Goal: Task Accomplishment & Management: Manage account settings

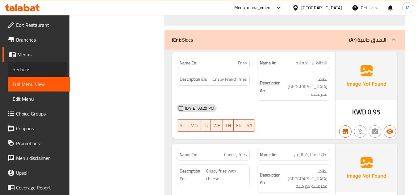
click at [33, 66] on span "Sections" at bounding box center [39, 69] width 52 height 7
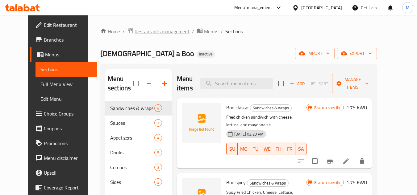
click at [138, 32] on span "Restaurants management" at bounding box center [162, 31] width 55 height 7
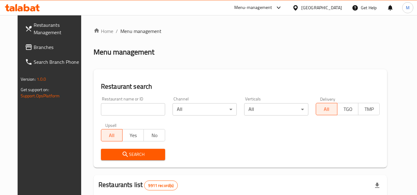
click at [39, 44] on span "Branches" at bounding box center [58, 47] width 49 height 7
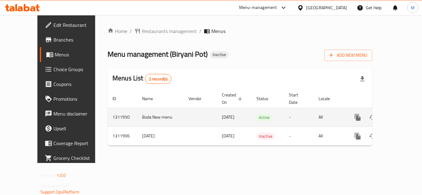
click at [399, 114] on icon "enhanced table" at bounding box center [401, 117] width 7 height 7
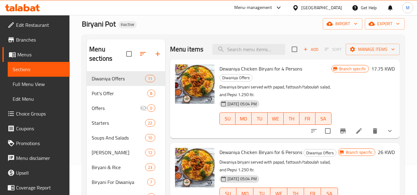
scroll to position [31, 0]
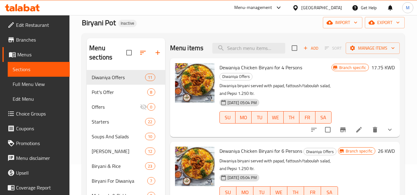
drag, startPoint x: 31, startPoint y: 83, endPoint x: 414, endPoint y: 120, distance: 384.3
click at [31, 83] on span "Full Menu View" at bounding box center [39, 84] width 52 height 7
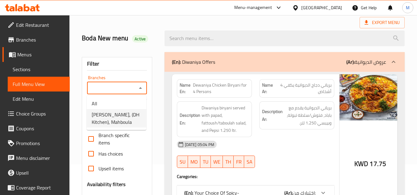
click at [107, 119] on span "Biryani Pot, (DH Kitchen), Mahboula" at bounding box center [117, 118] width 50 height 15
type input "Biryani Pot, (DH Kitchen), Mahboula"
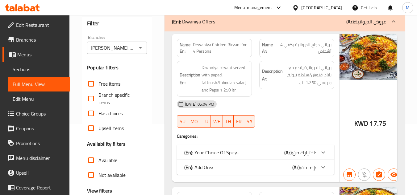
scroll to position [93, 0]
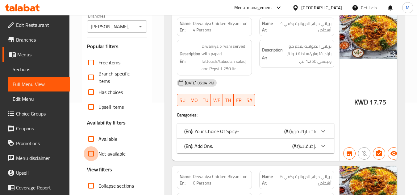
click at [91, 147] on input "Not available" at bounding box center [91, 154] width 15 height 15
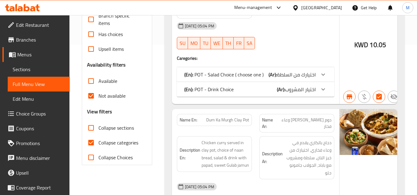
scroll to position [154, 0]
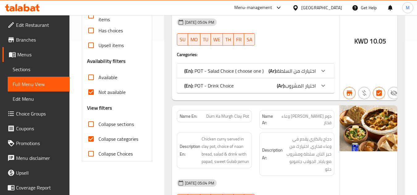
drag, startPoint x: 89, startPoint y: 94, endPoint x: 71, endPoint y: 1, distance: 94.6
click at [89, 94] on input "Not available" at bounding box center [91, 92] width 15 height 15
checkbox input "false"
click at [94, 139] on input "Collapse categories" at bounding box center [91, 139] width 15 height 15
checkbox input "false"
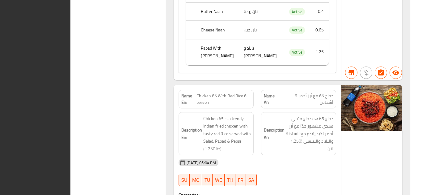
scroll to position [2934, 0]
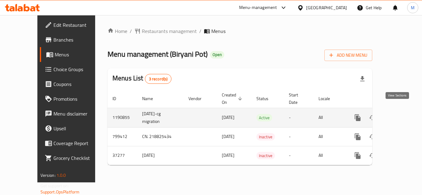
click at [399, 114] on icon "enhanced table" at bounding box center [401, 117] width 7 height 7
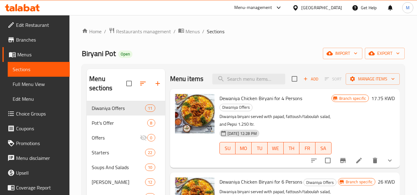
click at [34, 84] on span "Full Menu View" at bounding box center [39, 84] width 52 height 7
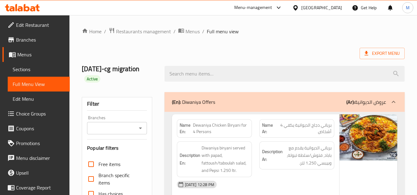
click at [106, 128] on input "Branches" at bounding box center [112, 128] width 46 height 9
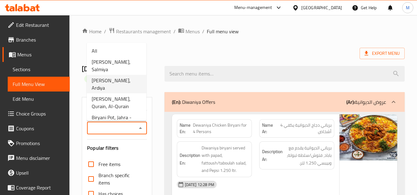
click at [108, 77] on span "Biryani Pot, Ardiya" at bounding box center [117, 84] width 50 height 15
type input "Biryani Pot, Ardiya"
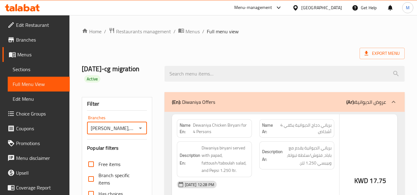
click at [161, 81] on div at bounding box center [285, 73] width 248 height 23
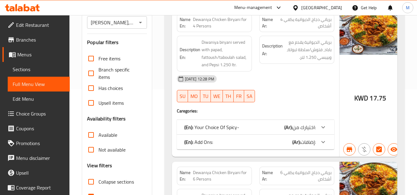
scroll to position [154, 0]
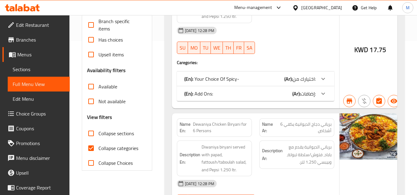
click at [90, 103] on input "Not available" at bounding box center [91, 101] width 15 height 15
checkbox input "true"
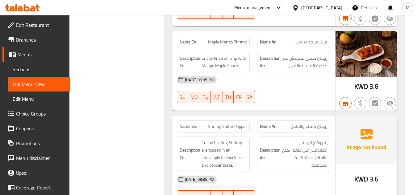
scroll to position [864, 0]
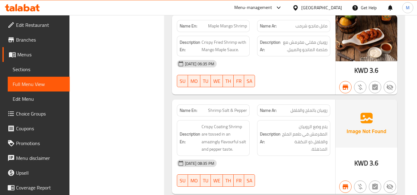
click at [40, 62] on link "Menus" at bounding box center [35, 54] width 67 height 15
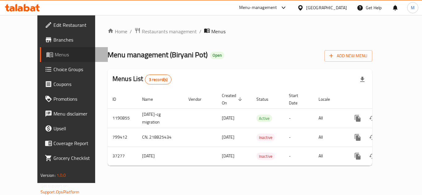
click at [55, 54] on span "Menus" at bounding box center [79, 54] width 48 height 7
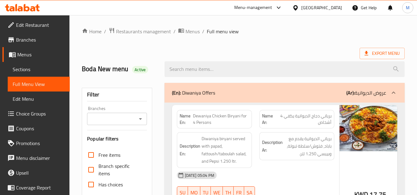
click at [331, 7] on div "Kuwait" at bounding box center [321, 7] width 41 height 7
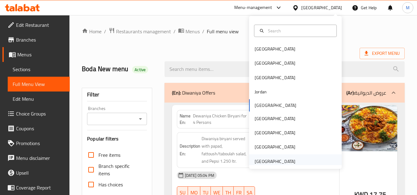
click at [297, 164] on div "United Arab Emirates" at bounding box center [295, 162] width 93 height 14
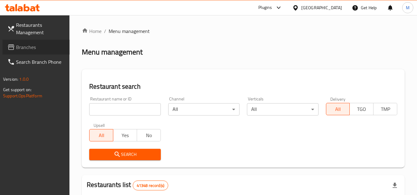
click at [49, 45] on span "Branches" at bounding box center [40, 47] width 49 height 7
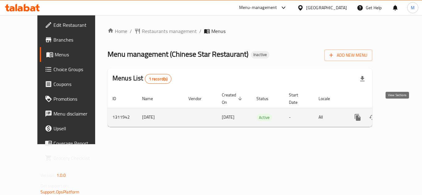
click at [395, 112] on link "enhanced table" at bounding box center [402, 117] width 15 height 15
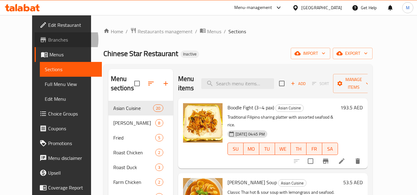
click at [48, 40] on span "Branches" at bounding box center [72, 39] width 49 height 7
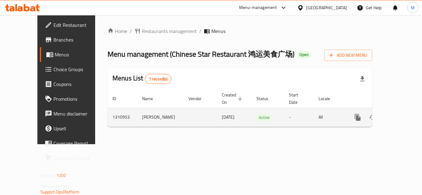
click at [397, 115] on link "enhanced table" at bounding box center [402, 117] width 15 height 15
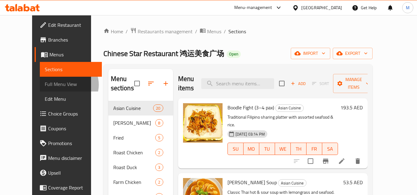
click at [45, 85] on span "Full Menu View" at bounding box center [71, 84] width 52 height 7
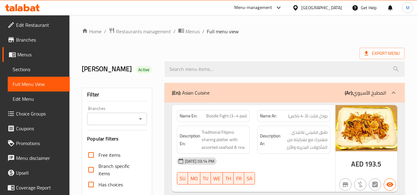
click at [109, 118] on input "Branches" at bounding box center [112, 119] width 46 height 9
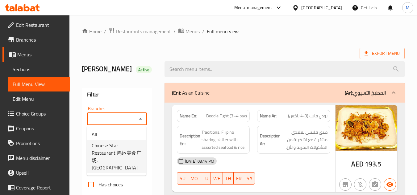
click at [112, 151] on span "Chinese Star Restaurant 鸿运美食广场, [GEOGRAPHIC_DATA]" at bounding box center [117, 157] width 50 height 30
type input "Chinese Star Restaurant 鸿运美食广场, [GEOGRAPHIC_DATA]"
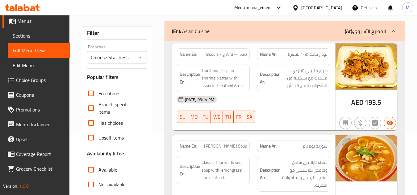
scroll to position [123, 0]
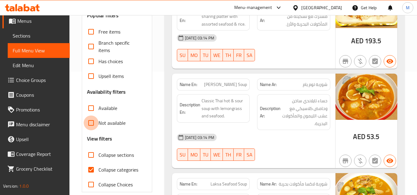
click at [91, 124] on input "Not available" at bounding box center [91, 123] width 15 height 15
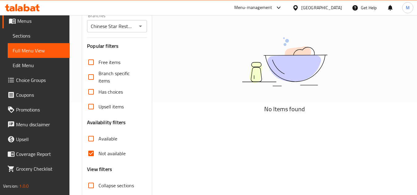
scroll to position [93, 0]
click at [92, 154] on input "Not available" at bounding box center [91, 154] width 15 height 15
checkbox input "false"
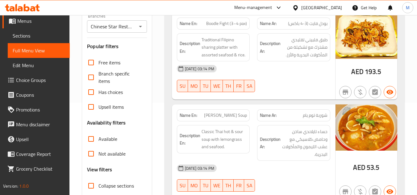
scroll to position [185, 0]
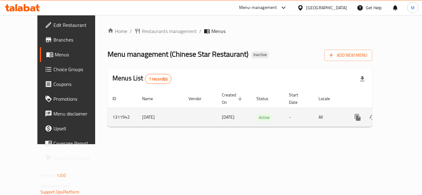
click at [398, 114] on icon "enhanced table" at bounding box center [401, 117] width 7 height 7
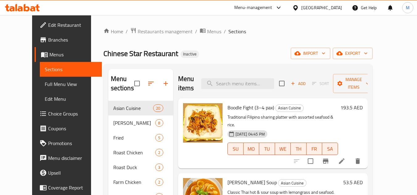
click at [45, 83] on span "Full Menu View" at bounding box center [71, 84] width 52 height 7
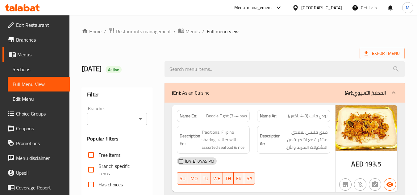
click at [116, 119] on input "Branches" at bounding box center [112, 119] width 46 height 9
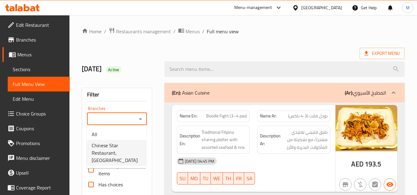
click at [119, 147] on span "Chinese Star Restaurant, Al Satwa" at bounding box center [117, 153] width 50 height 22
type input "Chinese Star Restaurant, Al Satwa"
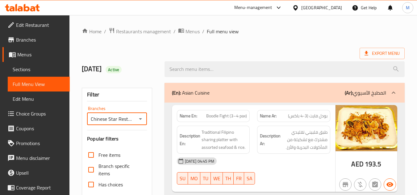
scroll to position [123, 0]
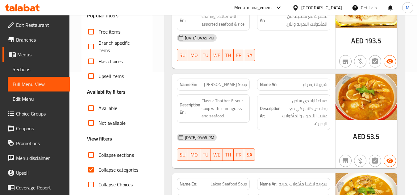
click at [92, 125] on input "Not available" at bounding box center [91, 123] width 15 height 15
checkbox input "true"
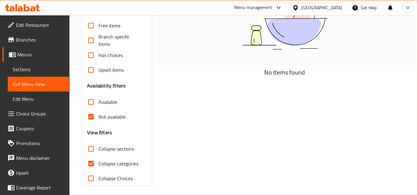
scroll to position [133, 0]
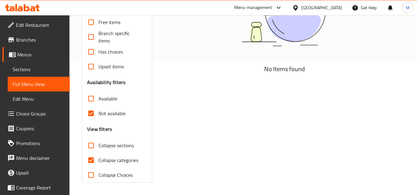
click at [90, 161] on input "Collapse categories" at bounding box center [91, 160] width 15 height 15
checkbox input "false"
click at [90, 115] on input "Not available" at bounding box center [91, 113] width 15 height 15
checkbox input "false"
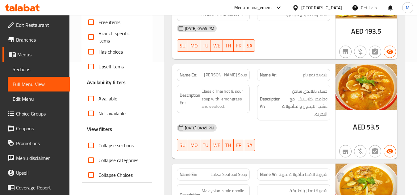
scroll to position [71, 0]
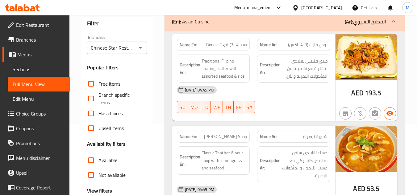
click at [322, 6] on div "United Arab Emirates" at bounding box center [321, 7] width 41 height 7
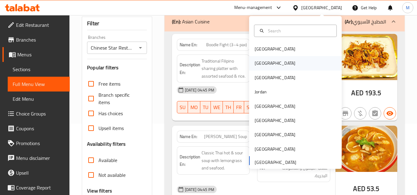
click at [264, 64] on div "[GEOGRAPHIC_DATA]" at bounding box center [275, 63] width 51 height 14
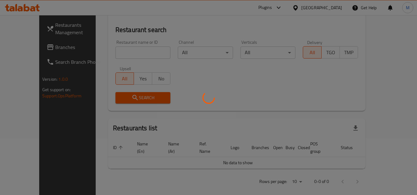
scroll to position [71, 0]
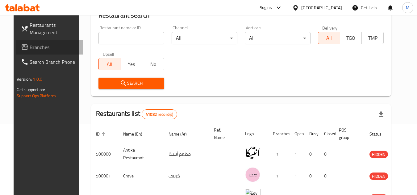
click at [38, 47] on span "Branches" at bounding box center [54, 47] width 49 height 7
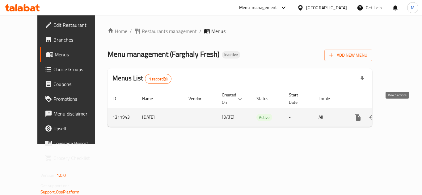
click at [401, 111] on link "enhanced table" at bounding box center [402, 117] width 15 height 15
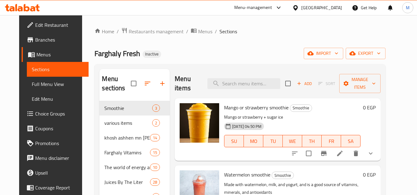
click at [38, 84] on span "Full Menu View" at bounding box center [58, 84] width 52 height 7
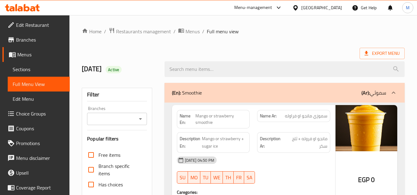
click at [108, 120] on input "Branches" at bounding box center [112, 119] width 46 height 9
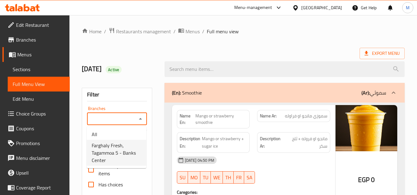
click at [120, 156] on span "Farghaly Fresh, Tagammoa 5 - Banks Center" at bounding box center [117, 153] width 50 height 22
type input "Farghaly Fresh, Tagammoa 5 - Banks Center"
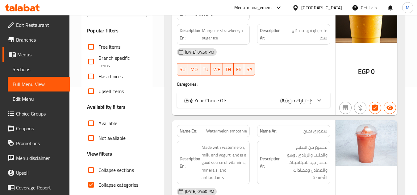
scroll to position [123, 0]
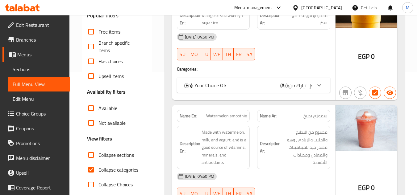
click at [91, 123] on input "Not available" at bounding box center [91, 123] width 15 height 15
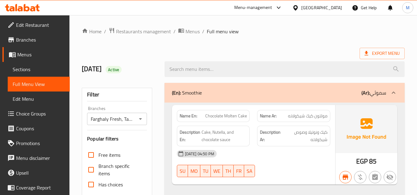
scroll to position [93, 0]
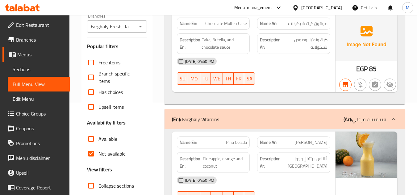
drag, startPoint x: 91, startPoint y: 154, endPoint x: 136, endPoint y: 159, distance: 44.5
click at [91, 154] on input "Not available" at bounding box center [91, 154] width 15 height 15
checkbox input "false"
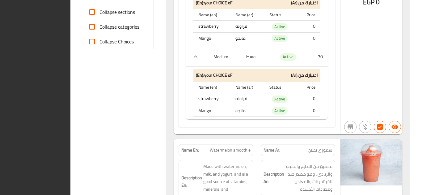
scroll to position [400, 0]
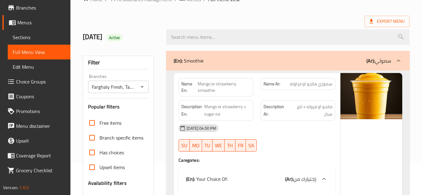
scroll to position [0, 0]
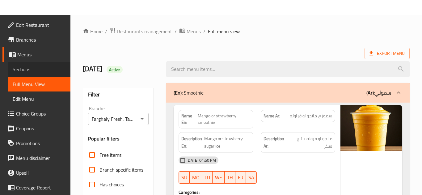
click at [39, 70] on span "Sections" at bounding box center [39, 69] width 53 height 7
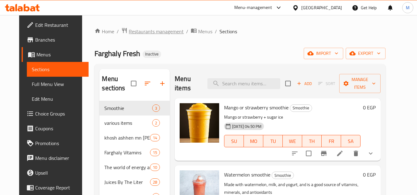
click at [130, 33] on span "Restaurants management" at bounding box center [156, 31] width 55 height 7
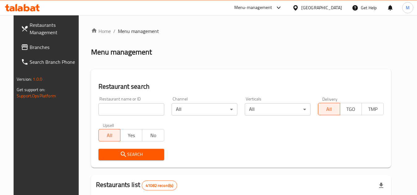
click at [40, 48] on span "Branches" at bounding box center [54, 47] width 49 height 7
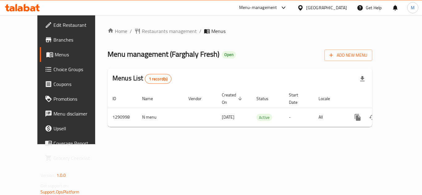
click at [53, 43] on span "Branches" at bounding box center [77, 39] width 49 height 7
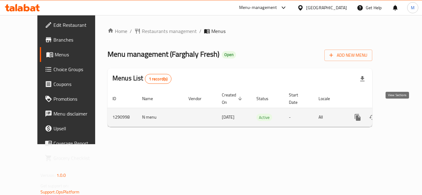
click at [395, 114] on link "enhanced table" at bounding box center [402, 117] width 15 height 15
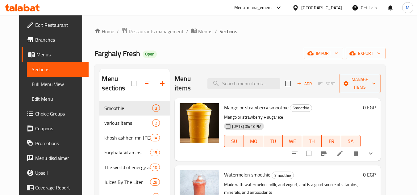
drag, startPoint x: 26, startPoint y: 80, endPoint x: 3, endPoint y: 103, distance: 32.5
click at [32, 81] on span "Full Menu View" at bounding box center [58, 84] width 52 height 7
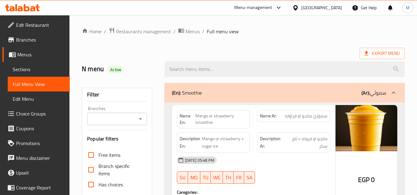
click at [121, 119] on input "Branches" at bounding box center [112, 119] width 46 height 9
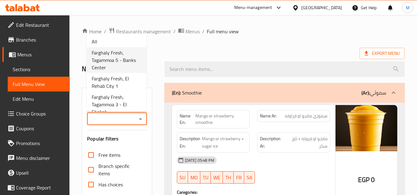
click at [120, 62] on span "Farghaly Fresh, Tagammoa 5 - Banks Center" at bounding box center [117, 60] width 50 height 22
type input "Farghaly Fresh, Tagammoa 5 - Banks Center"
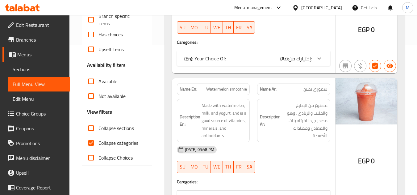
scroll to position [154, 0]
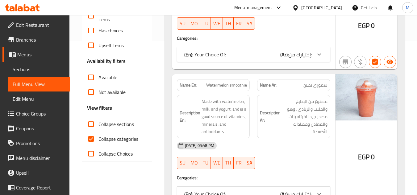
drag, startPoint x: 90, startPoint y: 94, endPoint x: 12, endPoint y: 128, distance: 85.8
click at [90, 94] on input "Not available" at bounding box center [91, 92] width 15 height 15
checkbox input "true"
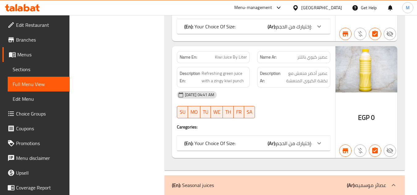
scroll to position [587, 0]
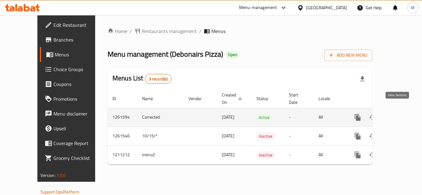
click at [398, 114] on icon "enhanced table" at bounding box center [401, 117] width 7 height 7
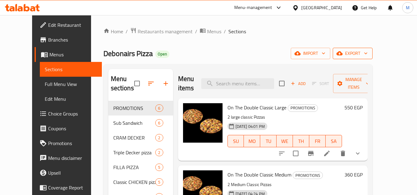
click at [368, 52] on span "export" at bounding box center [353, 54] width 30 height 8
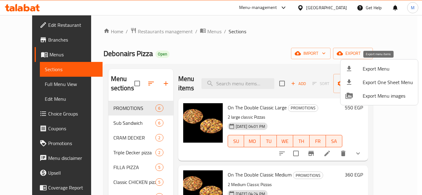
click at [364, 68] on span "Export Menu" at bounding box center [387, 68] width 50 height 7
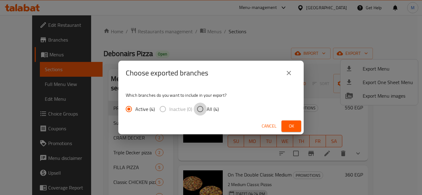
click at [200, 109] on input "All (4)" at bounding box center [200, 109] width 13 height 13
radio input "true"
click at [295, 126] on span "Ok" at bounding box center [291, 127] width 10 height 8
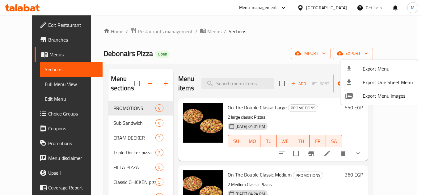
click at [35, 36] on div at bounding box center [211, 97] width 422 height 195
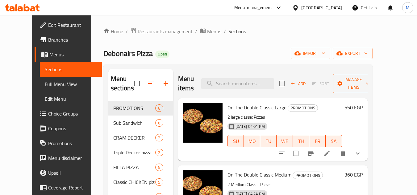
click at [48, 38] on span "Branches" at bounding box center [72, 39] width 49 height 7
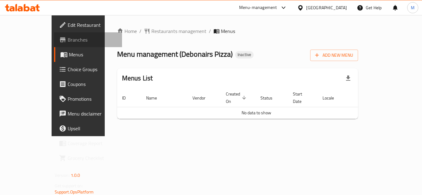
click at [68, 41] on span "Branches" at bounding box center [92, 39] width 49 height 7
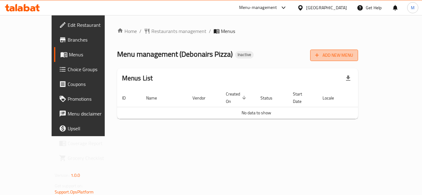
click at [353, 52] on span "Add New Menu" at bounding box center [334, 56] width 38 height 8
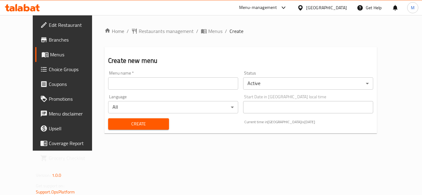
click at [182, 81] on input "text" at bounding box center [173, 83] width 130 height 12
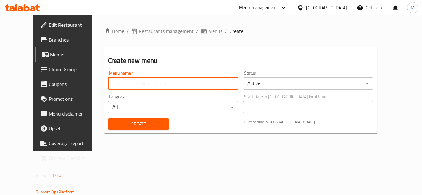
paste input "341978150"
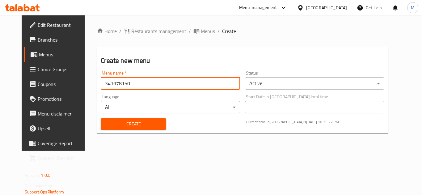
type input "341978150"
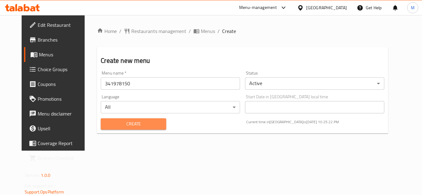
click at [131, 127] on span "Create" at bounding box center [133, 124] width 55 height 8
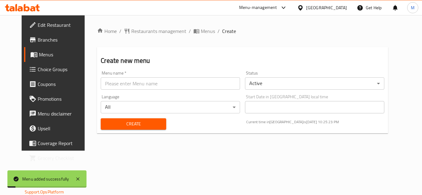
click at [39, 54] on span "Menus" at bounding box center [63, 54] width 48 height 7
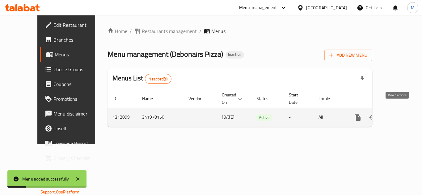
click at [398, 114] on icon "enhanced table" at bounding box center [401, 117] width 7 height 7
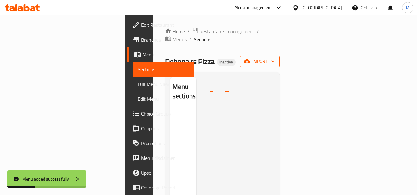
click at [275, 58] on span "import" at bounding box center [260, 62] width 30 height 8
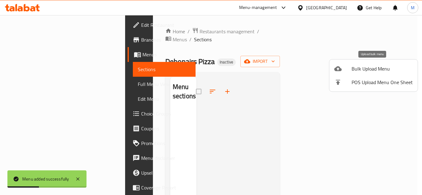
click at [380, 70] on span "Bulk Upload Menu" at bounding box center [381, 68] width 61 height 7
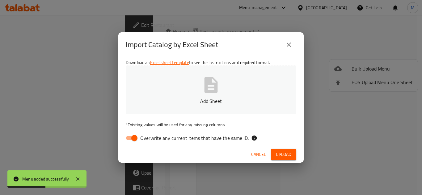
drag, startPoint x: 236, startPoint y: 136, endPoint x: 237, endPoint y: 129, distance: 6.8
click at [236, 136] on span "Overwrite any current items that have the same ID." at bounding box center [194, 138] width 108 height 7
click at [152, 136] on input "Overwrite any current items that have the same ID." at bounding box center [134, 138] width 35 height 12
checkbox input "false"
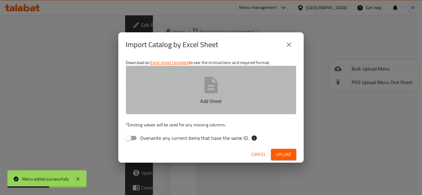
click at [210, 76] on icon "button" at bounding box center [211, 85] width 20 height 20
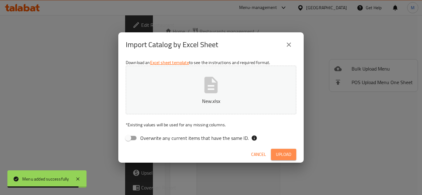
click at [291, 156] on span "Upload" at bounding box center [283, 155] width 15 height 8
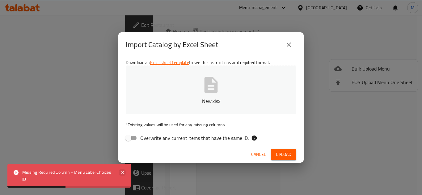
click at [121, 173] on icon at bounding box center [122, 172] width 7 height 7
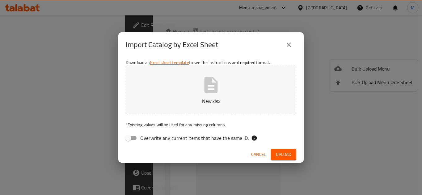
click at [285, 154] on span "Upload" at bounding box center [283, 155] width 15 height 8
click at [293, 153] on button "Upload" at bounding box center [283, 154] width 25 height 11
click at [218, 94] on icon "button" at bounding box center [211, 85] width 20 height 20
click at [280, 153] on span "Upload" at bounding box center [283, 155] width 15 height 8
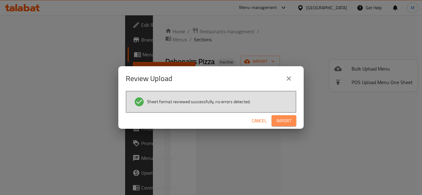
click at [283, 120] on span "Import" at bounding box center [283, 121] width 15 height 8
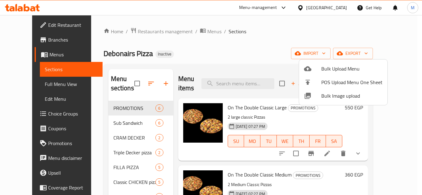
click at [247, 52] on div at bounding box center [211, 97] width 422 height 195
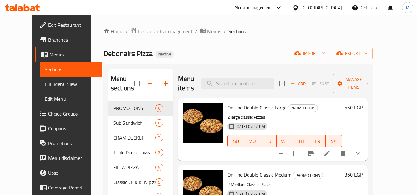
click at [49, 83] on span "Full Menu View" at bounding box center [71, 84] width 52 height 7
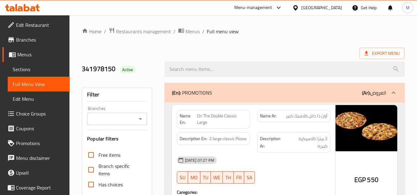
click at [124, 116] on input "Branches" at bounding box center [112, 119] width 46 height 9
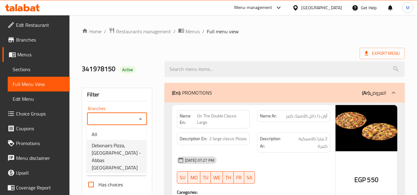
click at [119, 147] on span "Debonairs Pizza, Nasr City - Abbas El Akkad" at bounding box center [117, 157] width 50 height 30
type input "Debonairs Pizza, Nasr City - Abbas El Akkad"
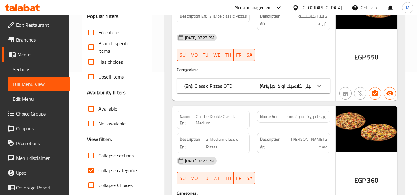
scroll to position [123, 0]
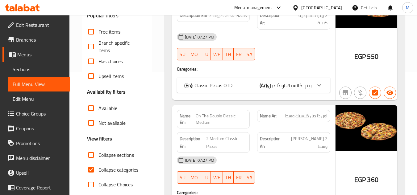
click at [95, 125] on input "Not available" at bounding box center [91, 123] width 15 height 15
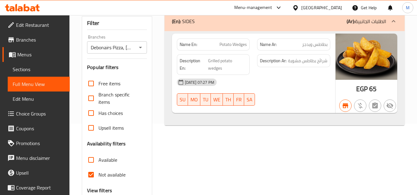
scroll to position [93, 0]
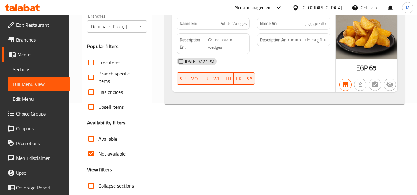
click at [93, 153] on input "Not available" at bounding box center [91, 154] width 15 height 15
checkbox input "false"
click at [89, 109] on input "Upsell items" at bounding box center [91, 107] width 15 height 15
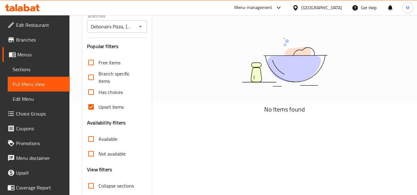
scroll to position [133, 0]
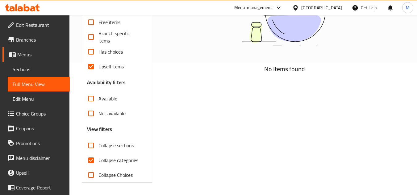
click at [91, 67] on input "Upsell items" at bounding box center [91, 66] width 15 height 15
checkbox input "false"
click at [91, 160] on input "Collapse categories" at bounding box center [91, 160] width 15 height 15
checkbox input "false"
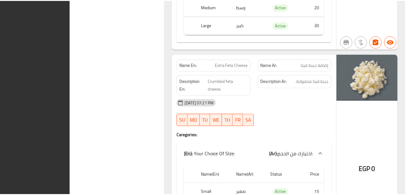
scroll to position [16348, 0]
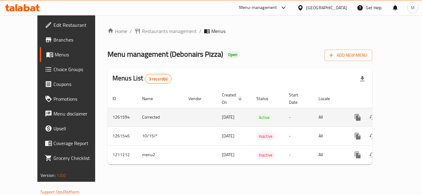
click at [400, 114] on icon "enhanced table" at bounding box center [401, 117] width 7 height 7
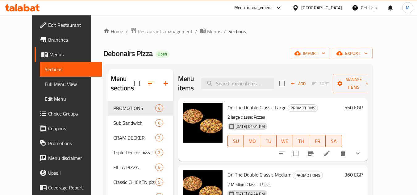
drag, startPoint x: 35, startPoint y: 86, endPoint x: 4, endPoint y: 88, distance: 30.6
click at [45, 86] on span "Full Menu View" at bounding box center [71, 84] width 52 height 7
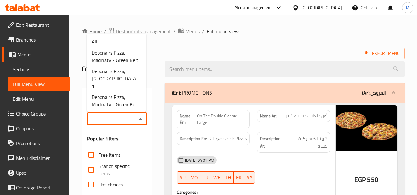
click at [120, 120] on input "Branches" at bounding box center [112, 119] width 46 height 9
click at [121, 83] on span "Debonairs Pizza, [GEOGRAPHIC_DATA] 1" at bounding box center [117, 79] width 50 height 22
type input "Debonairs Pizza, [GEOGRAPHIC_DATA] 1"
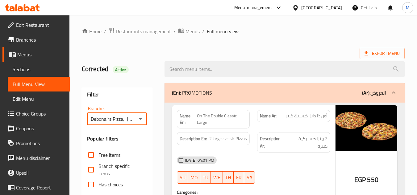
scroll to position [123, 0]
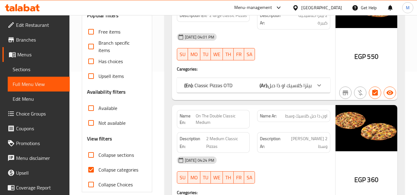
click at [93, 124] on input "Not available" at bounding box center [91, 123] width 15 height 15
checkbox input "true"
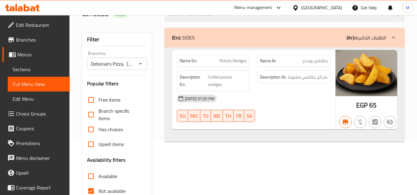
scroll to position [0, 0]
